Goal: Task Accomplishment & Management: Use online tool/utility

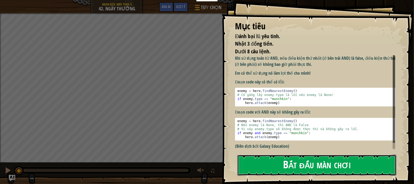
click at [279, 162] on button "Bắt đầu màn chơi" at bounding box center [316, 165] width 159 height 21
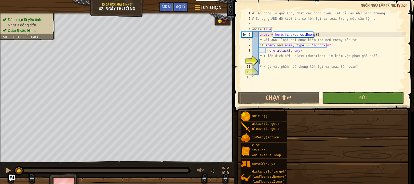
click at [283, 62] on div "1 2 3 4 5 6 7 8 9 10 11 12 13 # Tấn công lũ quỷ lùn, nhặt các đồng tiền. Tất cả…" at bounding box center [323, 51] width 166 height 80
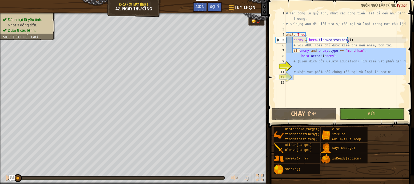
drag, startPoint x: 305, startPoint y: 52, endPoint x: 335, endPoint y: 76, distance: 37.9
click at [335, 76] on div "# Tấn công lũ quỷ lùn, nhặt các đồng tiền. Tất cả đều như bình thường. # Sử dụn…" at bounding box center [345, 67] width 121 height 112
click at [334, 49] on div "# Tấn công lũ quỷ lùn, nhặt các đồng tiền. Tất cả đều như bình thường. # Sử dụn…" at bounding box center [345, 59] width 121 height 96
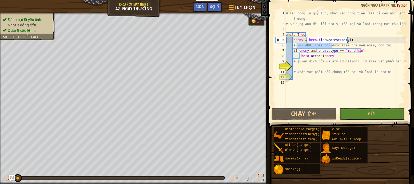
drag, startPoint x: 297, startPoint y: 44, endPoint x: 366, endPoint y: 79, distance: 77.0
click at [366, 79] on div "# Tấn công lũ quỷ lùn, nhặt các đồng tiền. Tất cả đều như bình thường. # Sử dụn…" at bounding box center [345, 67] width 121 height 112
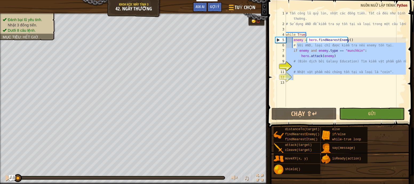
click at [334, 45] on div "# Tấn công lũ quỷ lùn, nhặt các đồng tiền. Tất cả đều như bình thường. # Sử dụn…" at bounding box center [345, 59] width 121 height 96
type textarea "# Với AND, loại chỉ được kiểm tra nếu enemy tồn tại."
